Goal: Find contact information: Find contact information

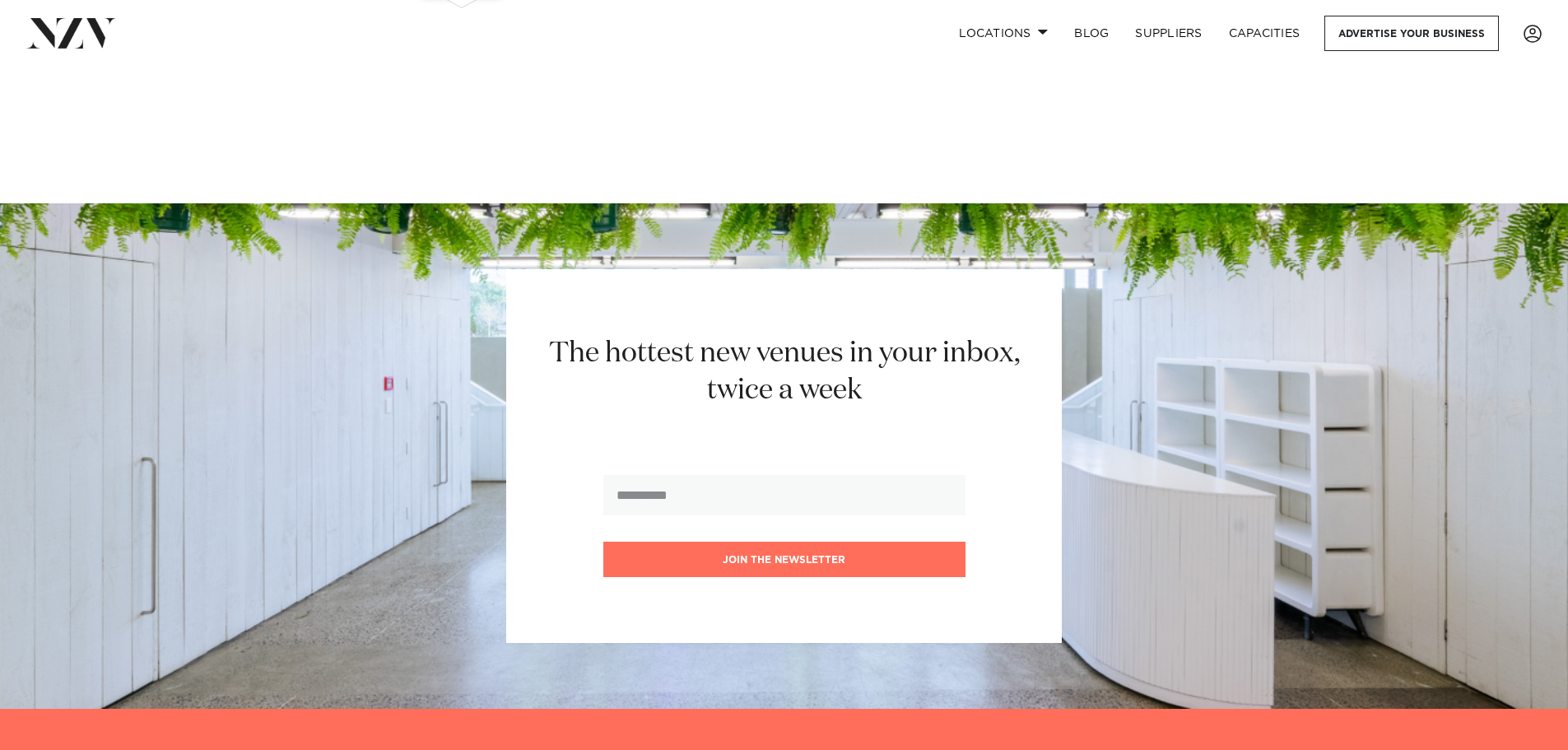
scroll to position [5927, 0]
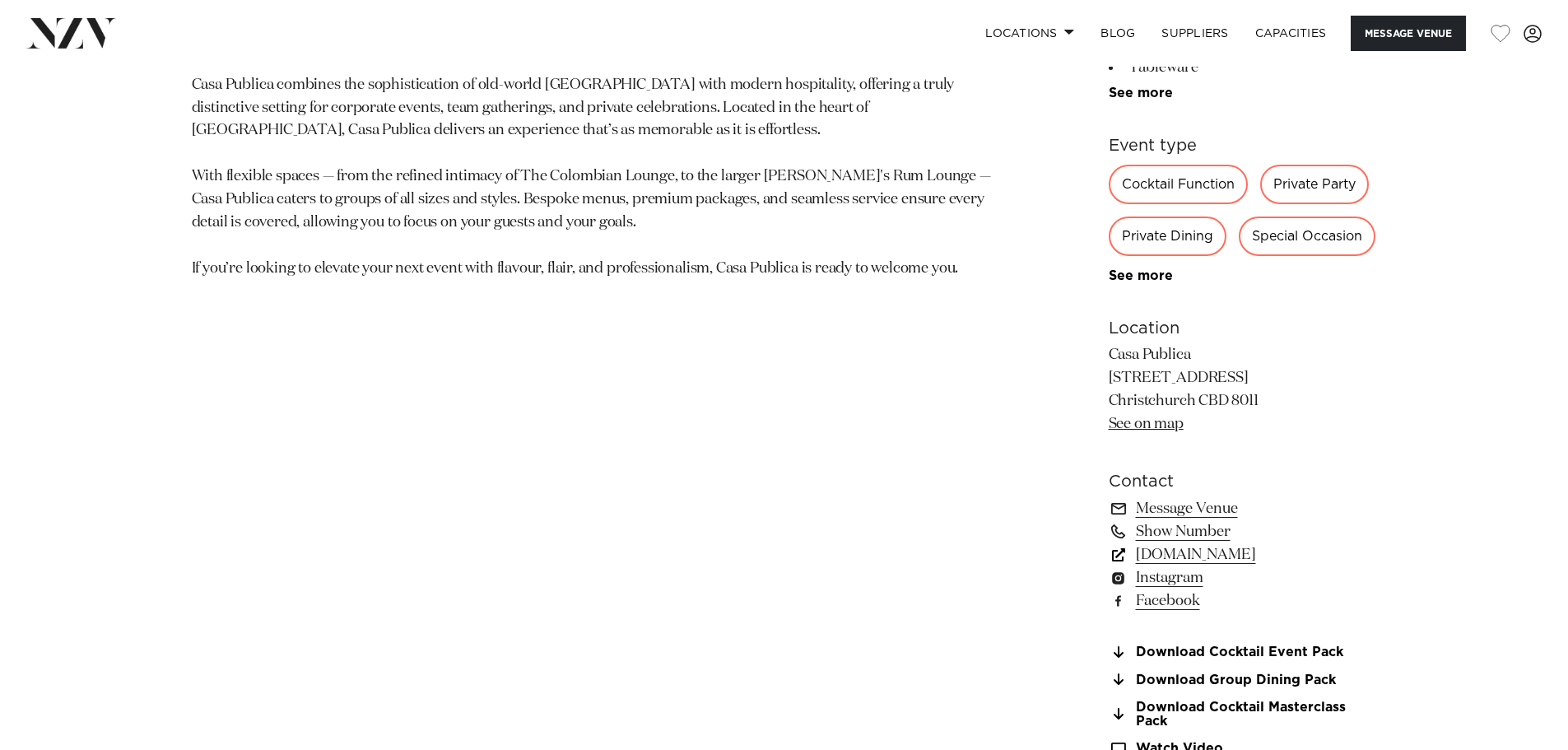
scroll to position [1070, 0]
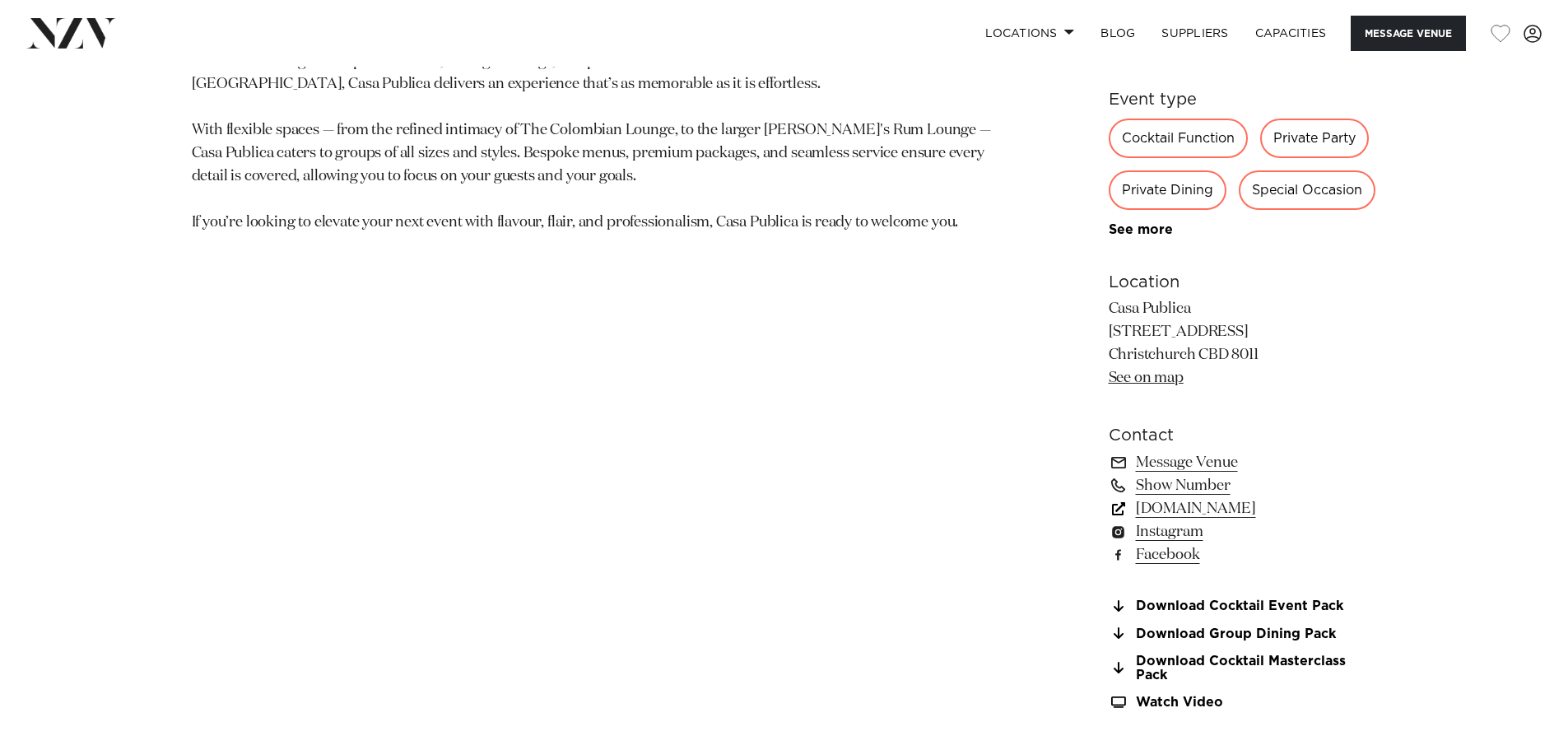
click at [1163, 507] on link "casapublica.co.nz" at bounding box center [1242, 509] width 269 height 23
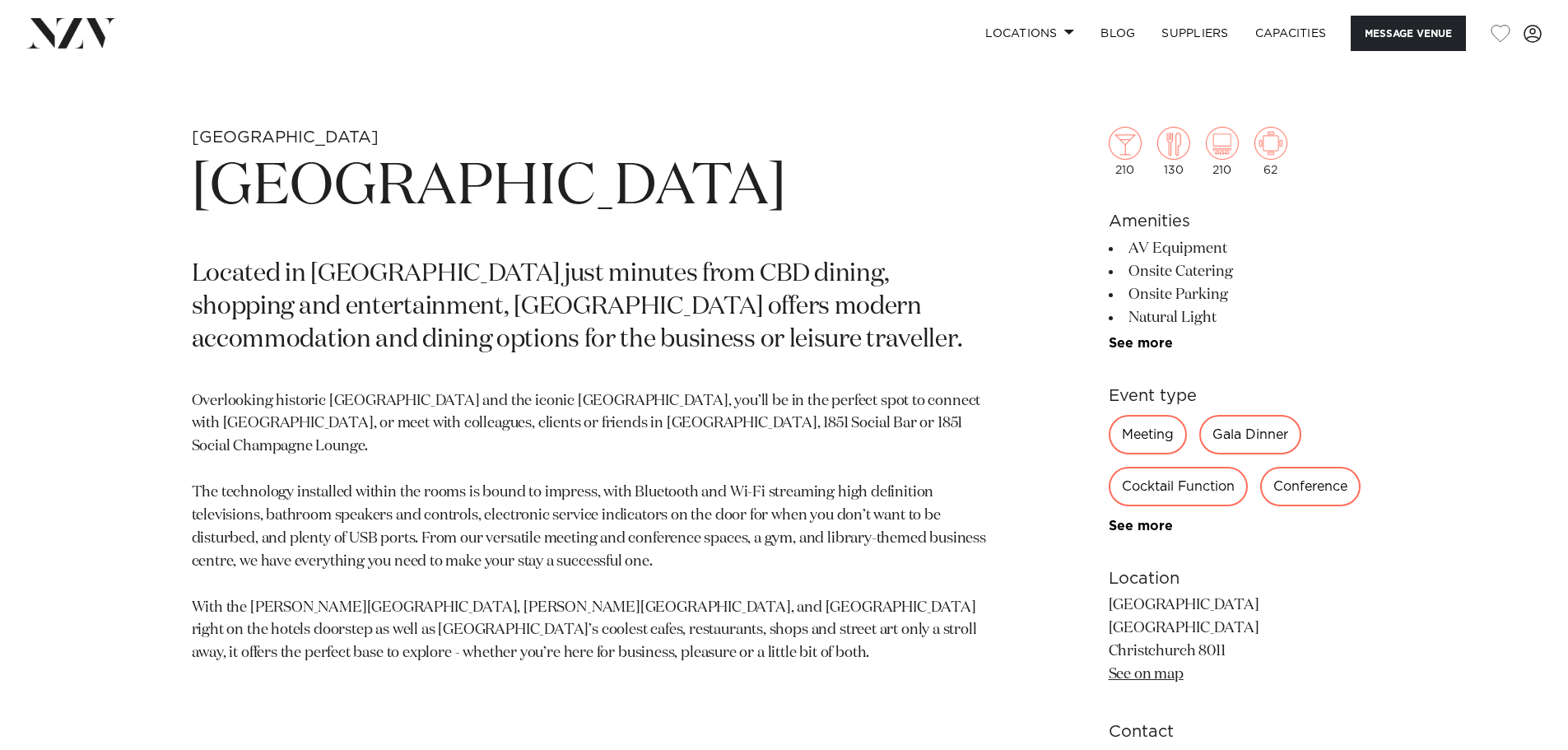
scroll to position [988, 0]
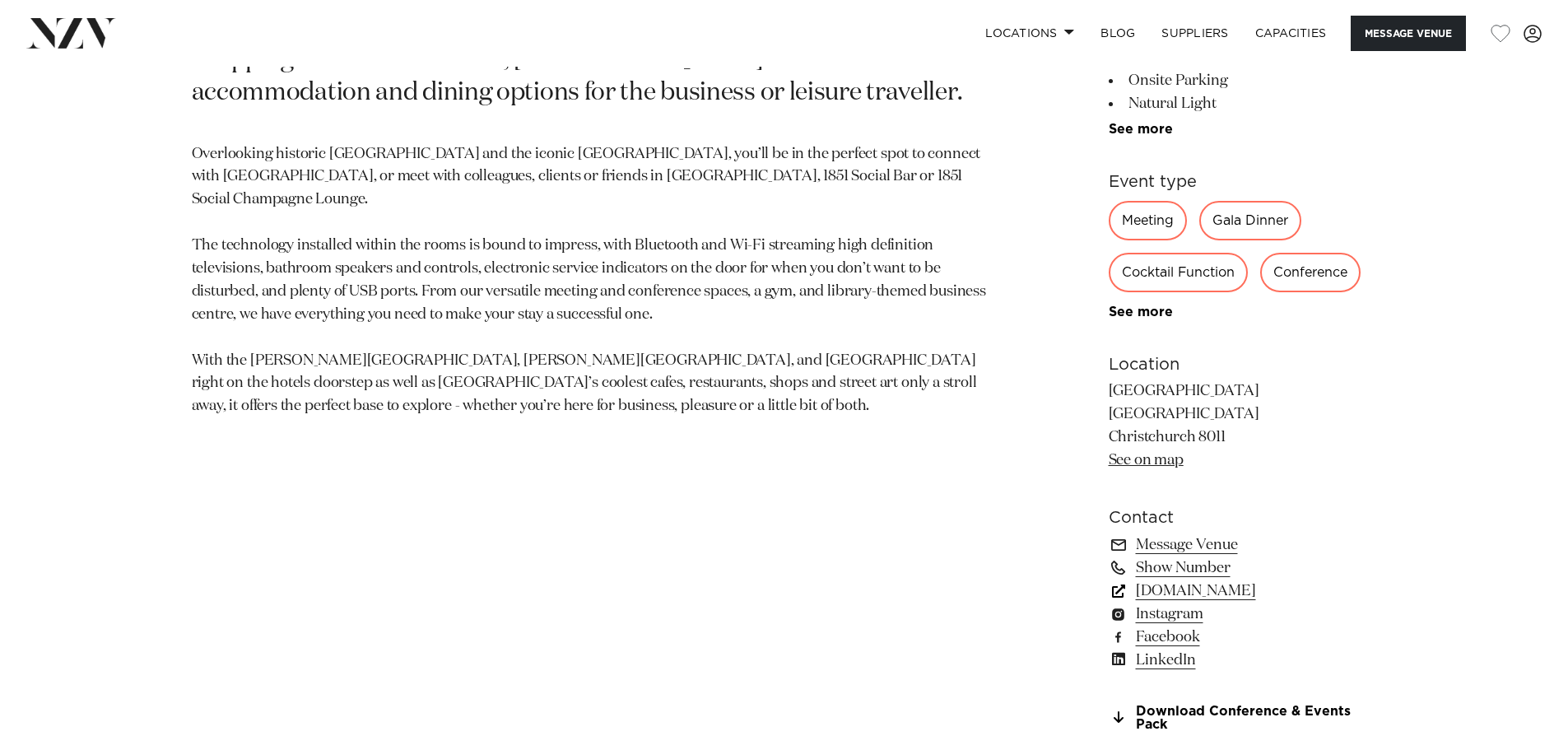
click at [1167, 591] on link "christchurch.crowneplaza.com" at bounding box center [1242, 591] width 269 height 23
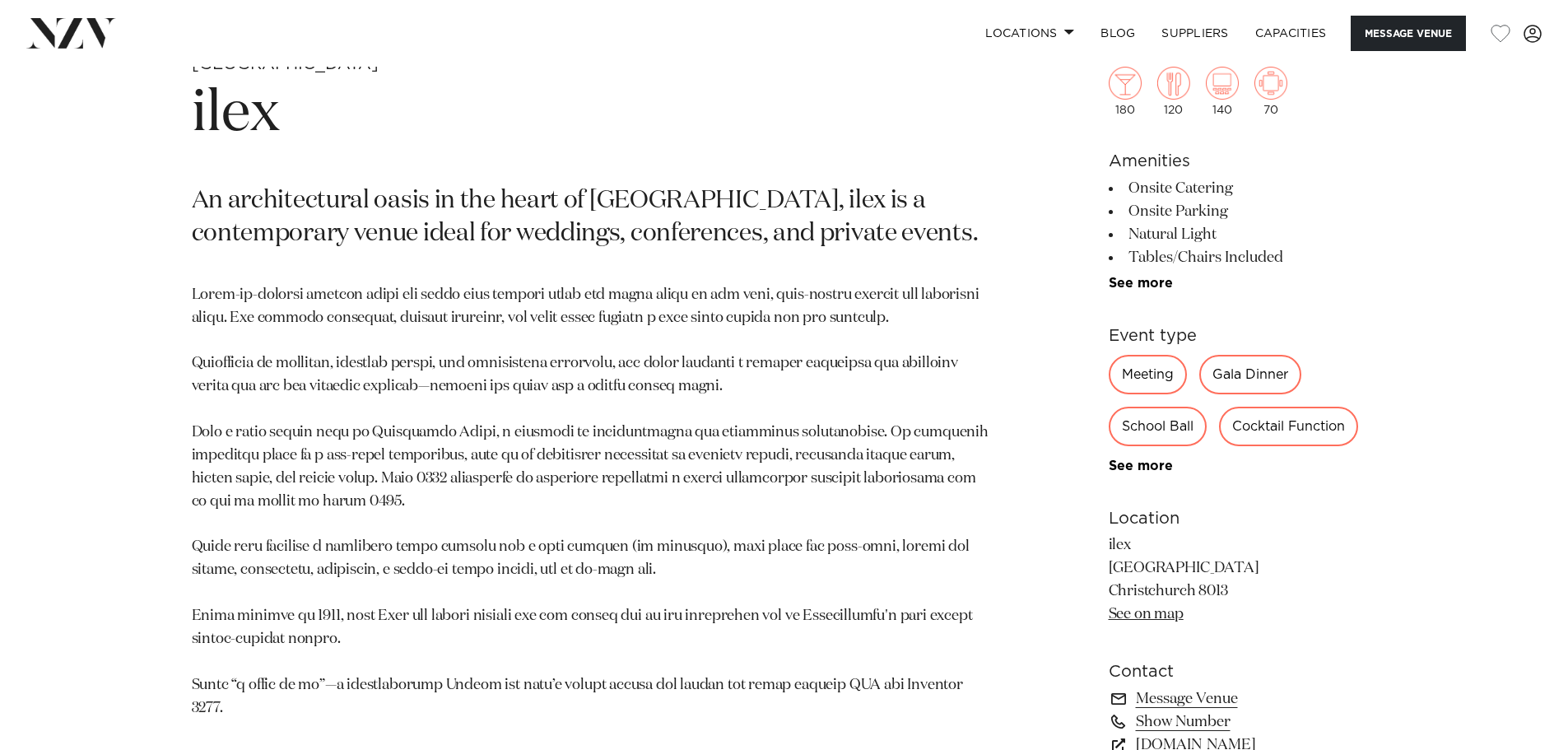
scroll to position [1070, 0]
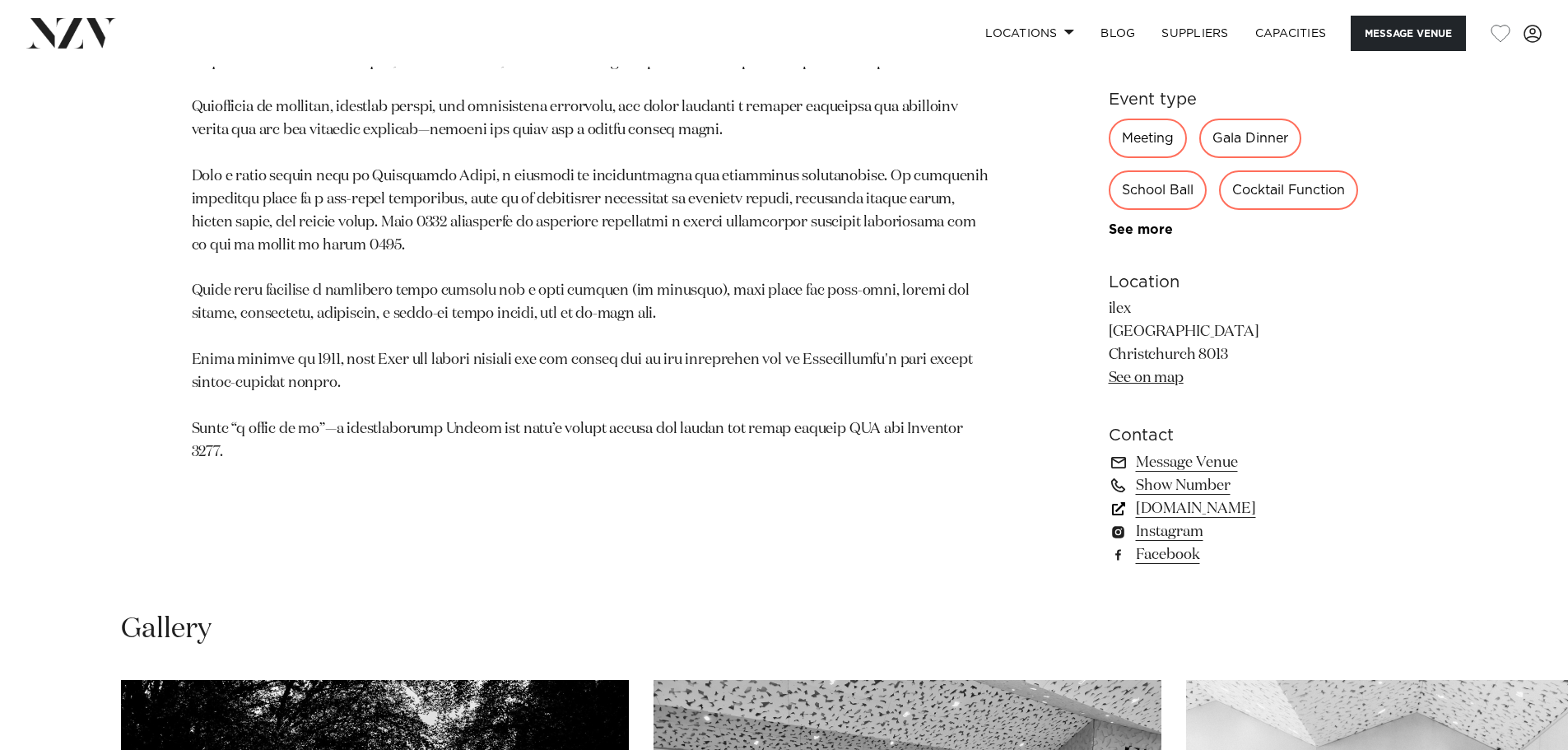
click at [1180, 512] on link "goodcompany.nz" at bounding box center [1242, 509] width 269 height 23
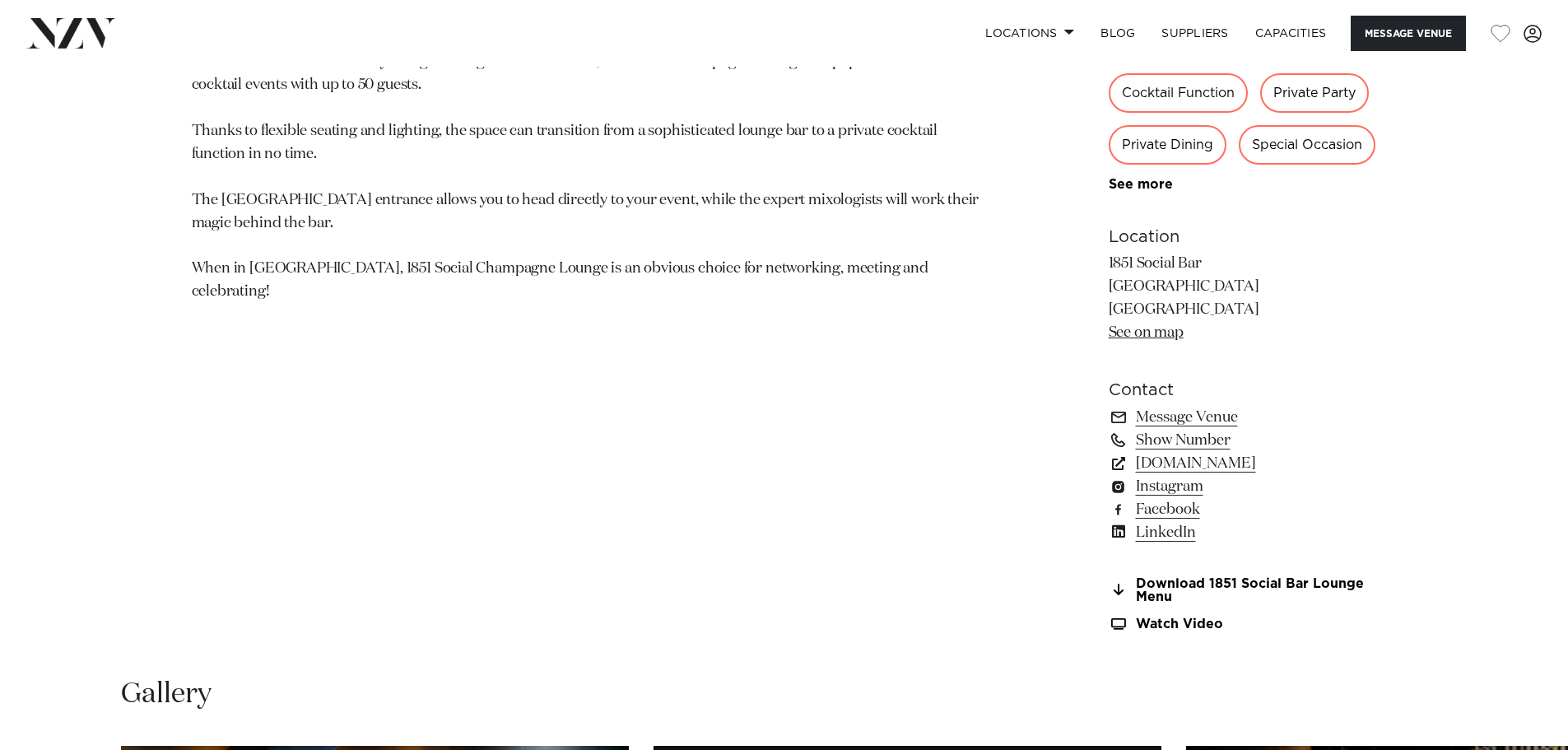
scroll to position [1153, 0]
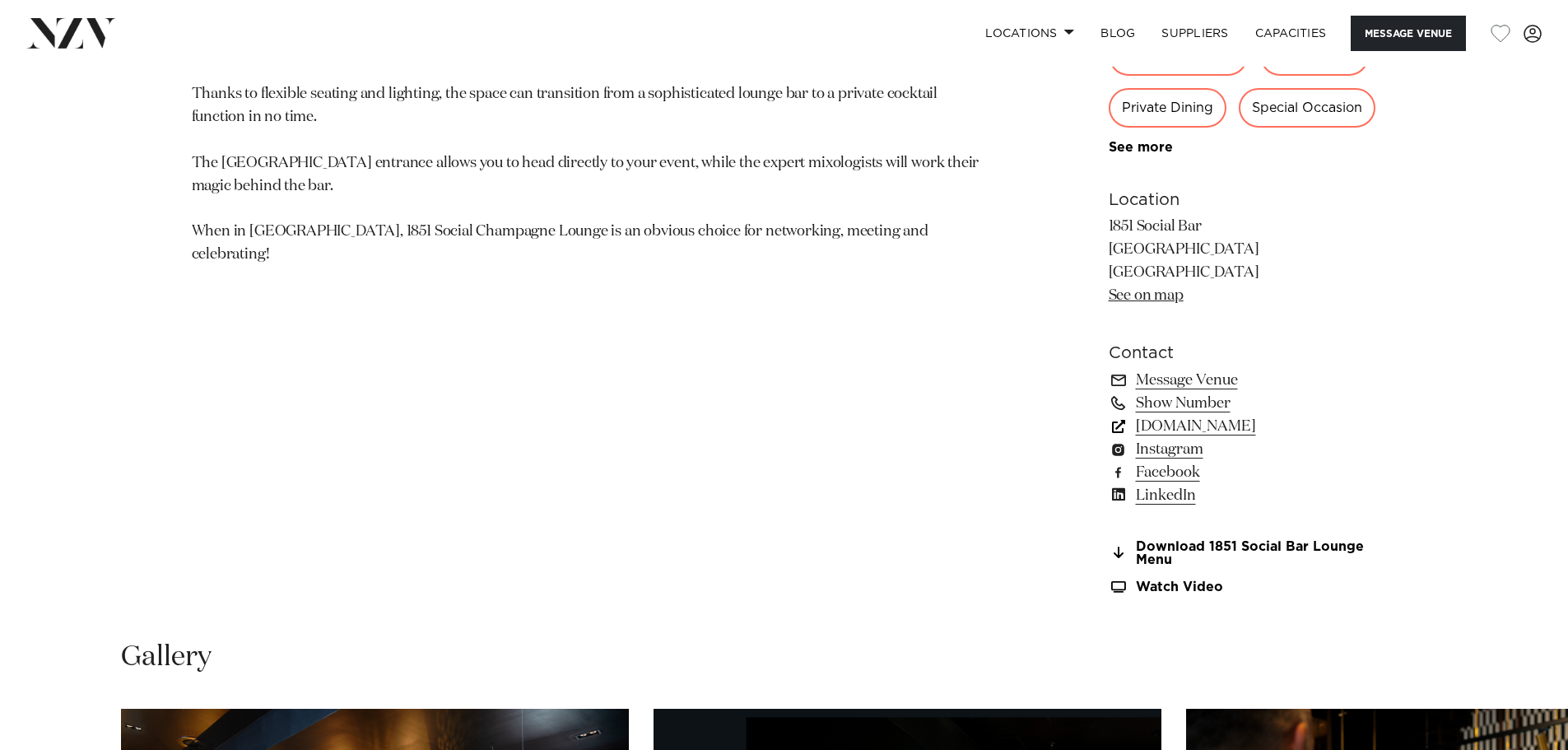
click at [1266, 427] on link "[DOMAIN_NAME]" at bounding box center [1242, 426] width 269 height 23
